Goal: Task Accomplishment & Management: Manage account settings

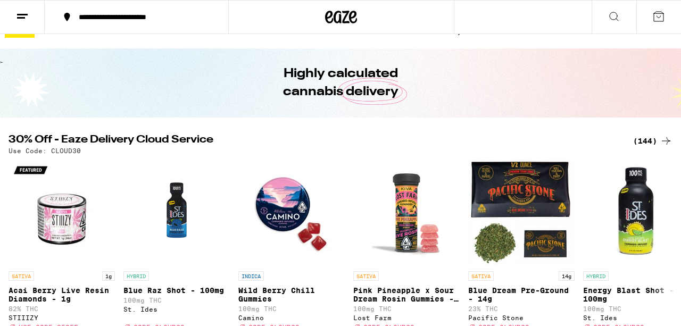
scroll to position [21, 0]
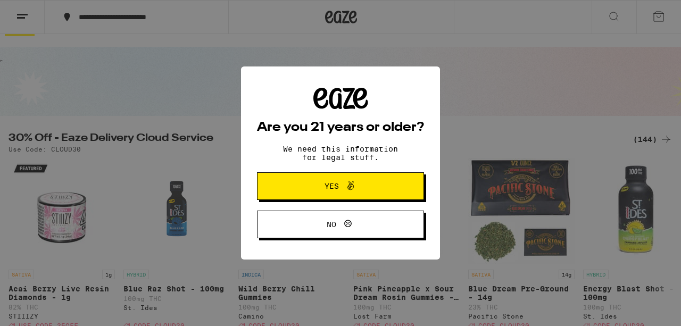
click at [305, 179] on button "Yes" at bounding box center [340, 186] width 167 height 28
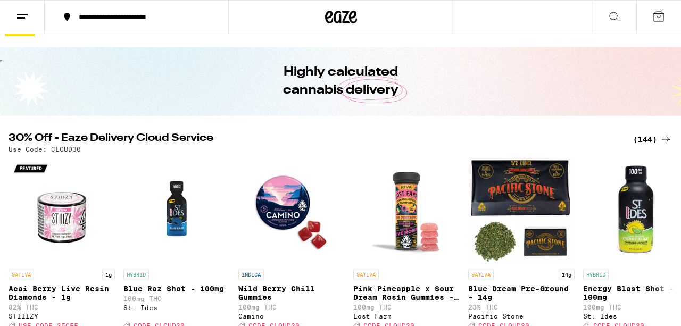
click at [28, 10] on icon at bounding box center [22, 16] width 13 height 13
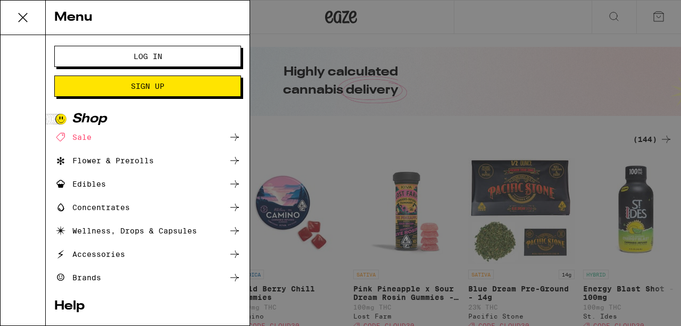
scroll to position [0, 0]
click at [98, 59] on span "Log In" at bounding box center [147, 56] width 101 height 7
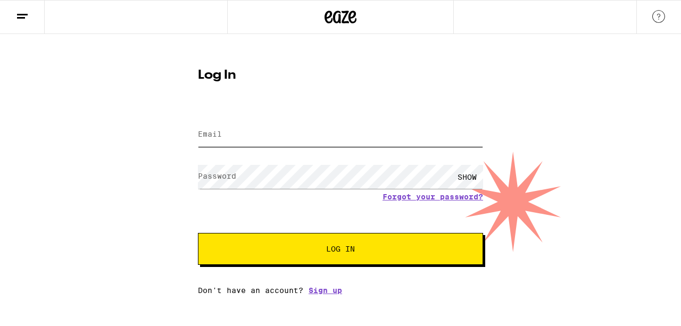
type input "[EMAIL_ADDRESS][DOMAIN_NAME]"
click at [325, 232] on form "Email Email [EMAIL_ADDRESS][DOMAIN_NAME] Password Password SHOW Forgot your pas…" at bounding box center [340, 187] width 285 height 157
click at [326, 237] on button "Log In" at bounding box center [340, 249] width 285 height 32
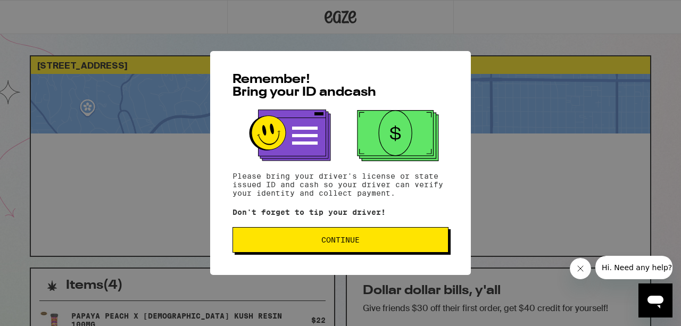
click at [364, 244] on span "Continue" at bounding box center [341, 239] width 198 height 7
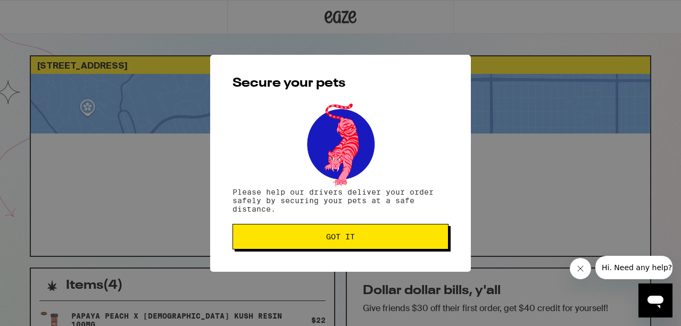
click at [364, 245] on button "Got it" at bounding box center [341, 237] width 216 height 26
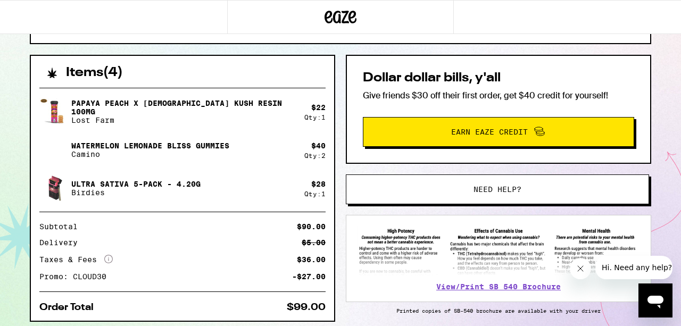
scroll to position [234, 0]
